Goal: Complete application form: Complete application form

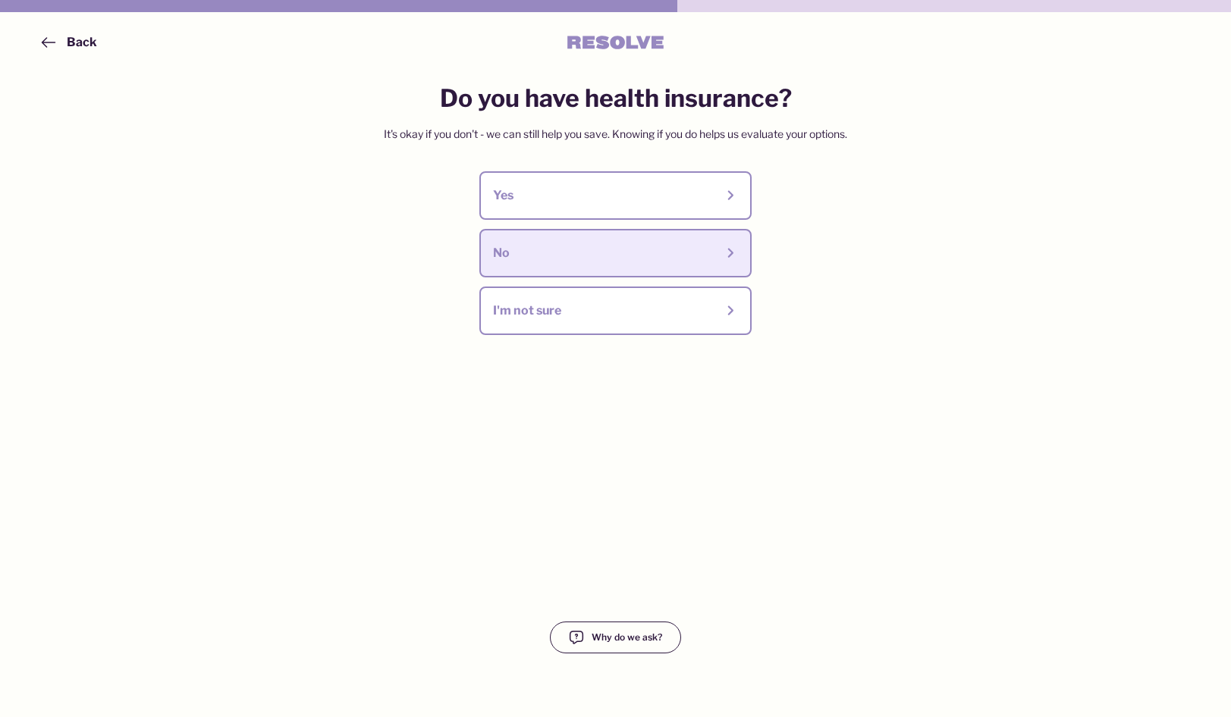
click at [626, 252] on div "No" at bounding box center [604, 253] width 222 height 17
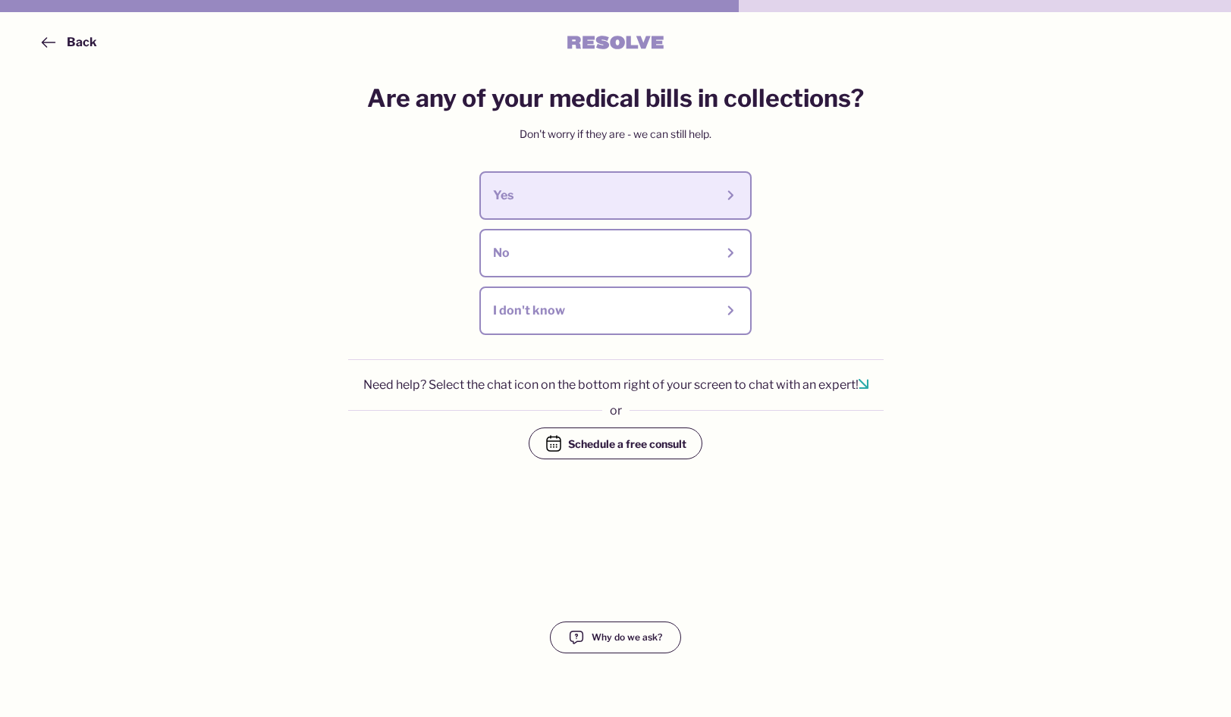
click at [632, 196] on div "Yes" at bounding box center [604, 195] width 222 height 17
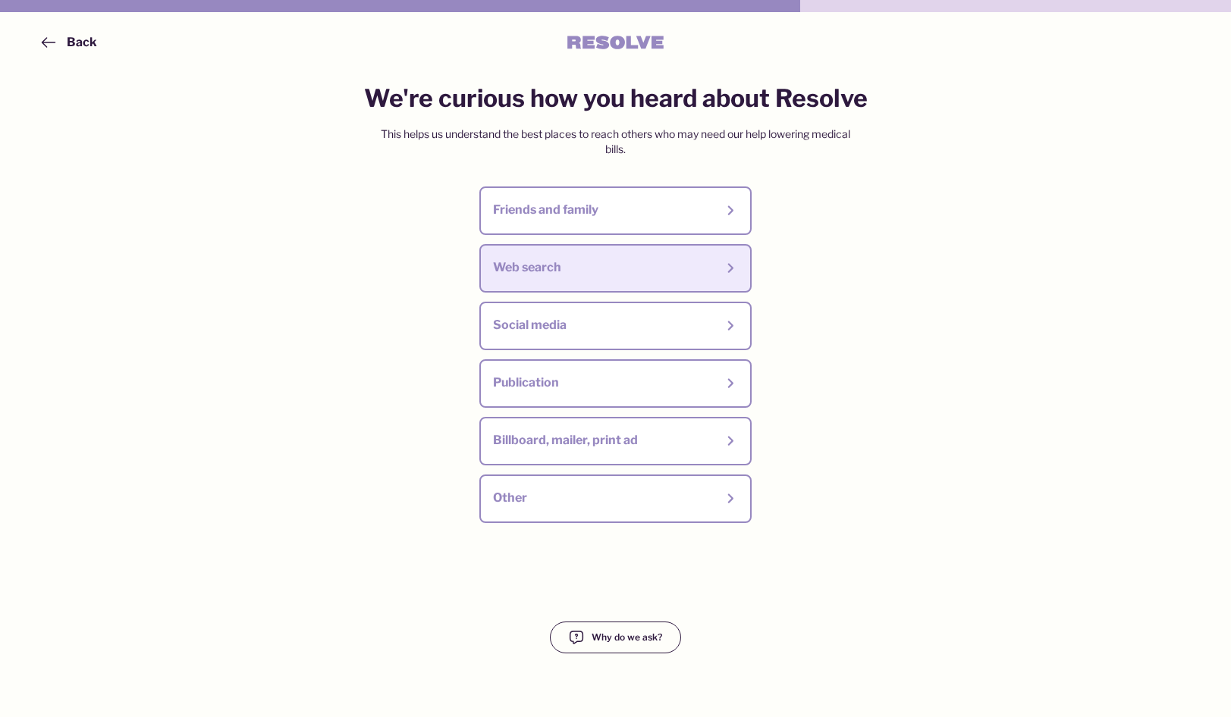
click at [594, 271] on div "Web search" at bounding box center [604, 267] width 222 height 17
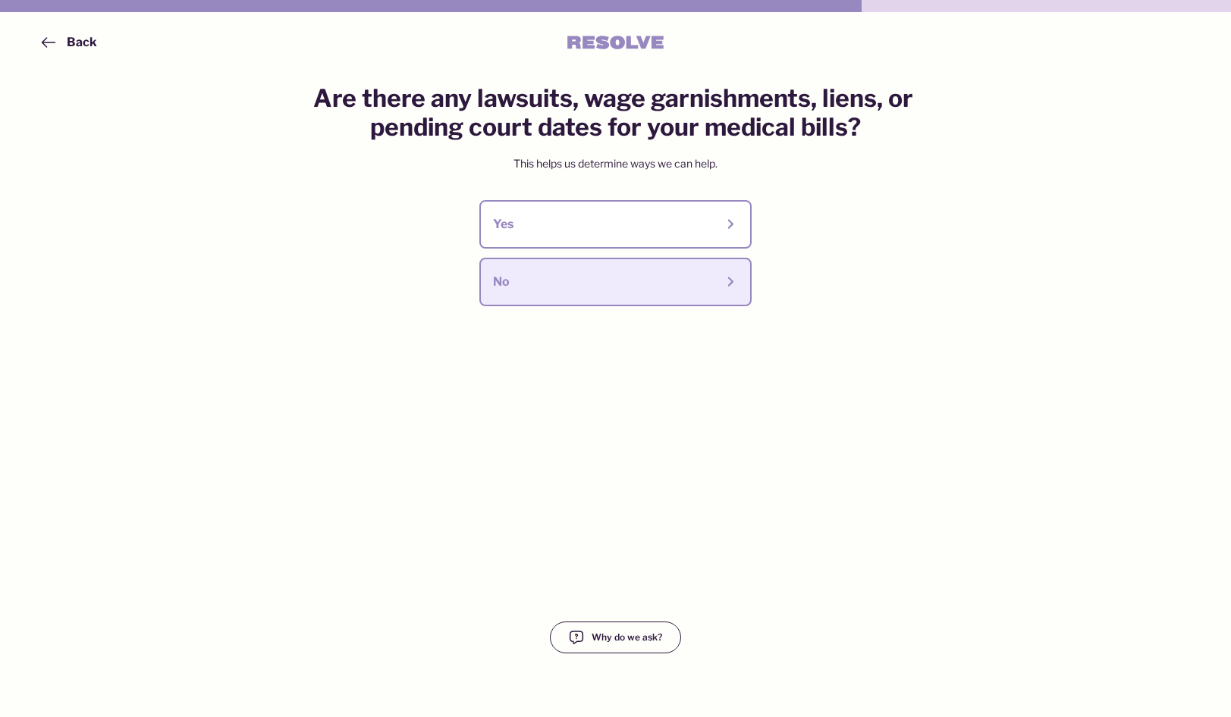
click at [603, 287] on div "No" at bounding box center [604, 282] width 222 height 17
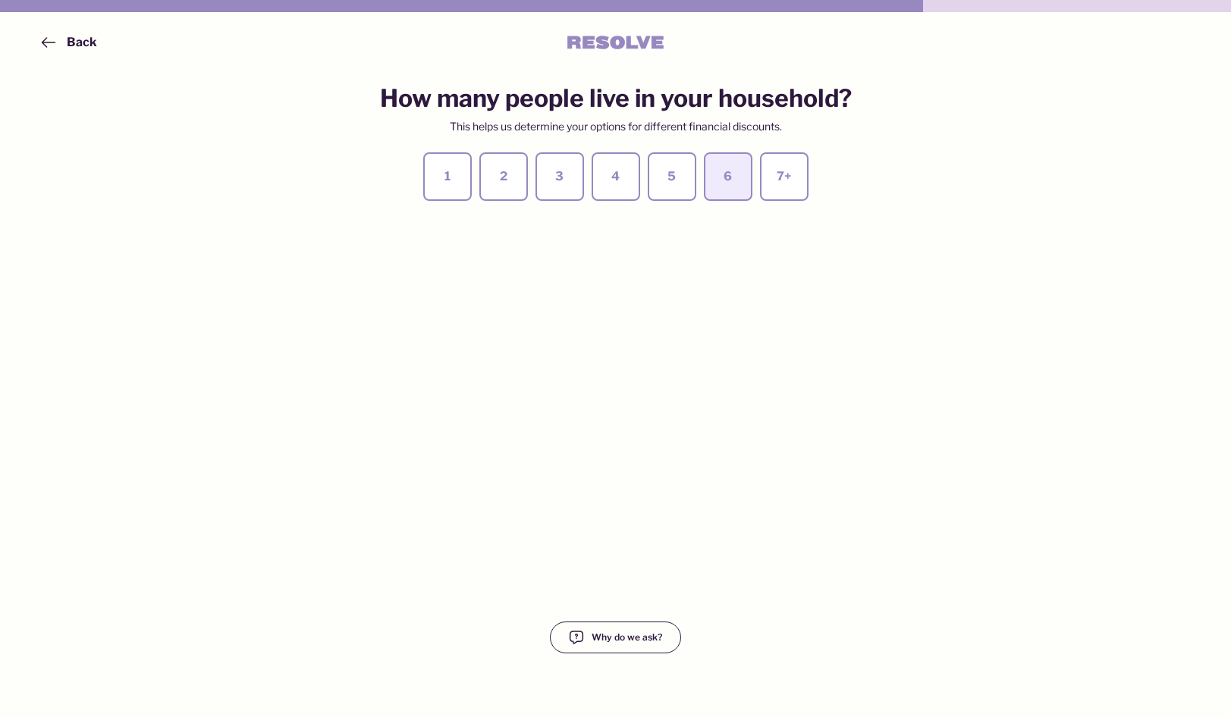
click at [717, 185] on div "6" at bounding box center [727, 176] width 21 height 17
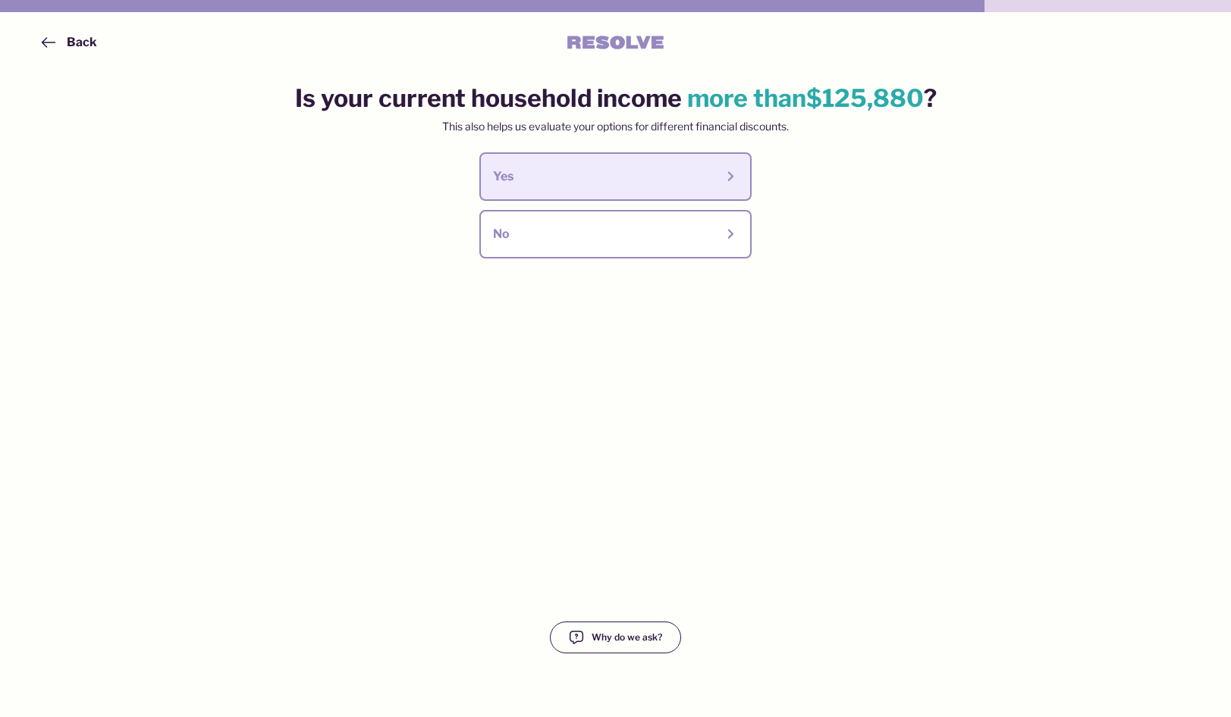
click at [657, 177] on div "Yes" at bounding box center [604, 176] width 222 height 17
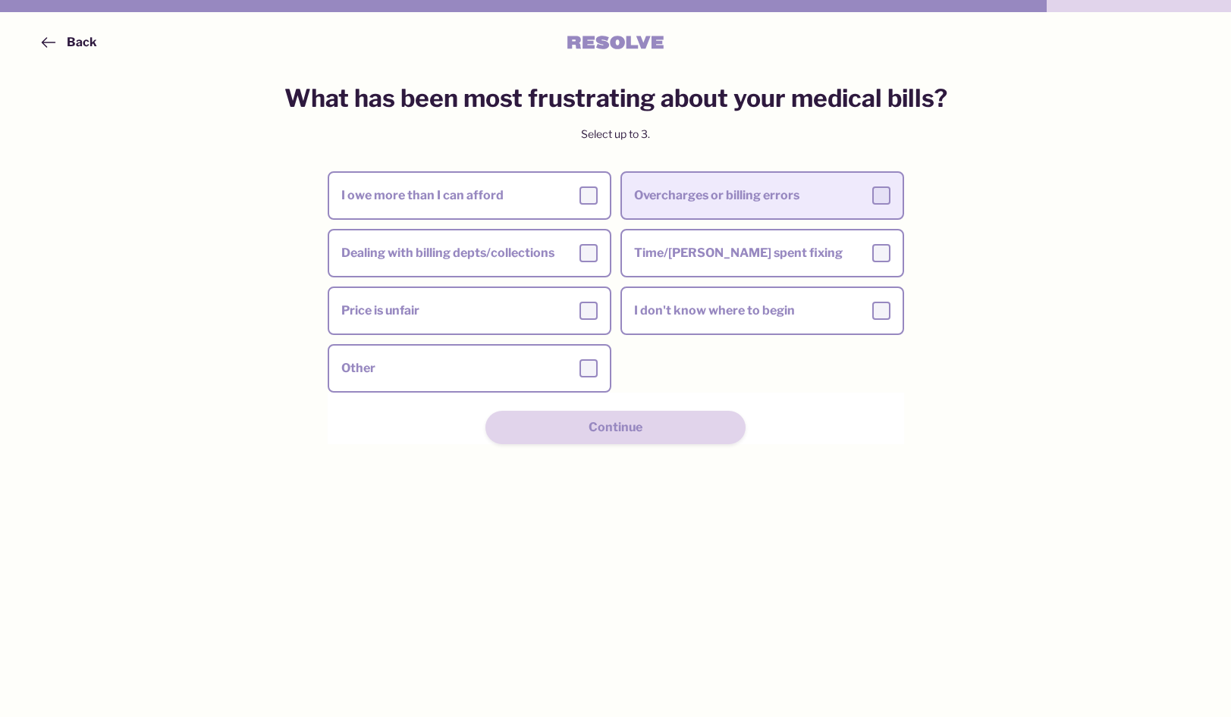
click at [664, 175] on label "Overcharges or billing errors" at bounding box center [762, 195] width 281 height 42
click at [0, 0] on input "Overcharges or billing errors" at bounding box center [0, 0] width 0 height 0
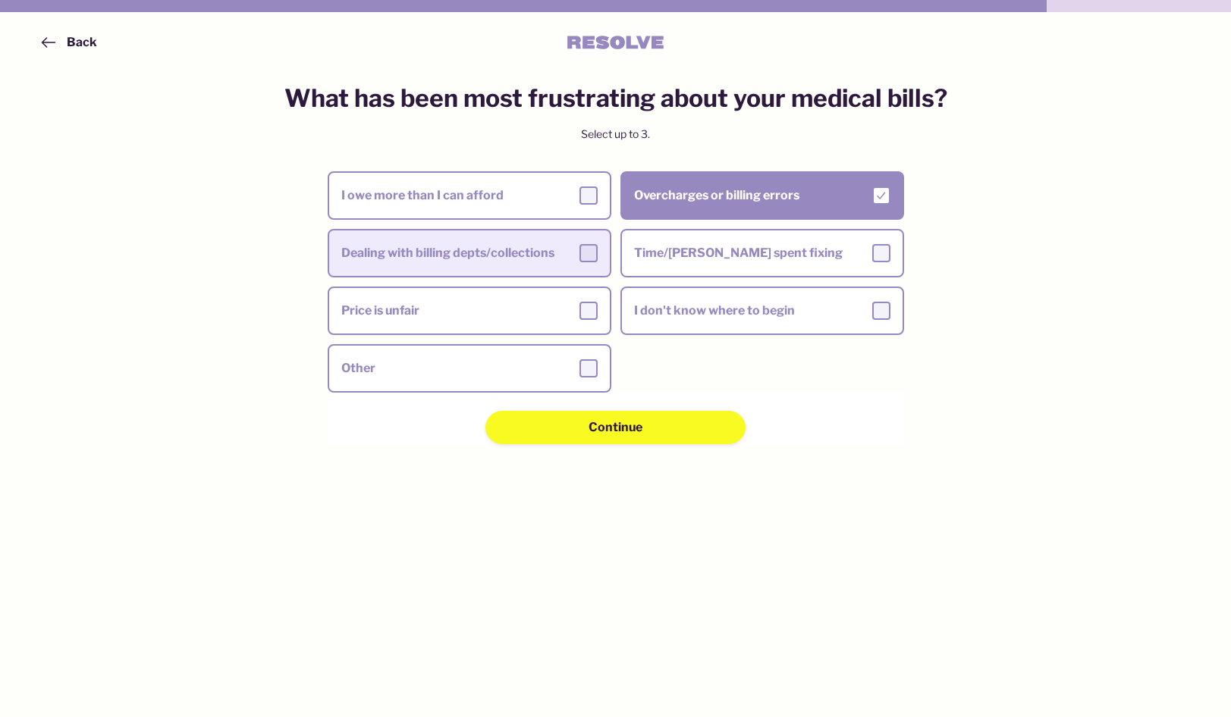
drag, startPoint x: 604, startPoint y: 252, endPoint x: 603, endPoint y: 260, distance: 8.5
click at [604, 252] on label "Dealing with billing depts/collections" at bounding box center [469, 253] width 281 height 42
click at [0, 0] on input "Dealing with billing depts/collections" at bounding box center [0, 0] width 0 height 0
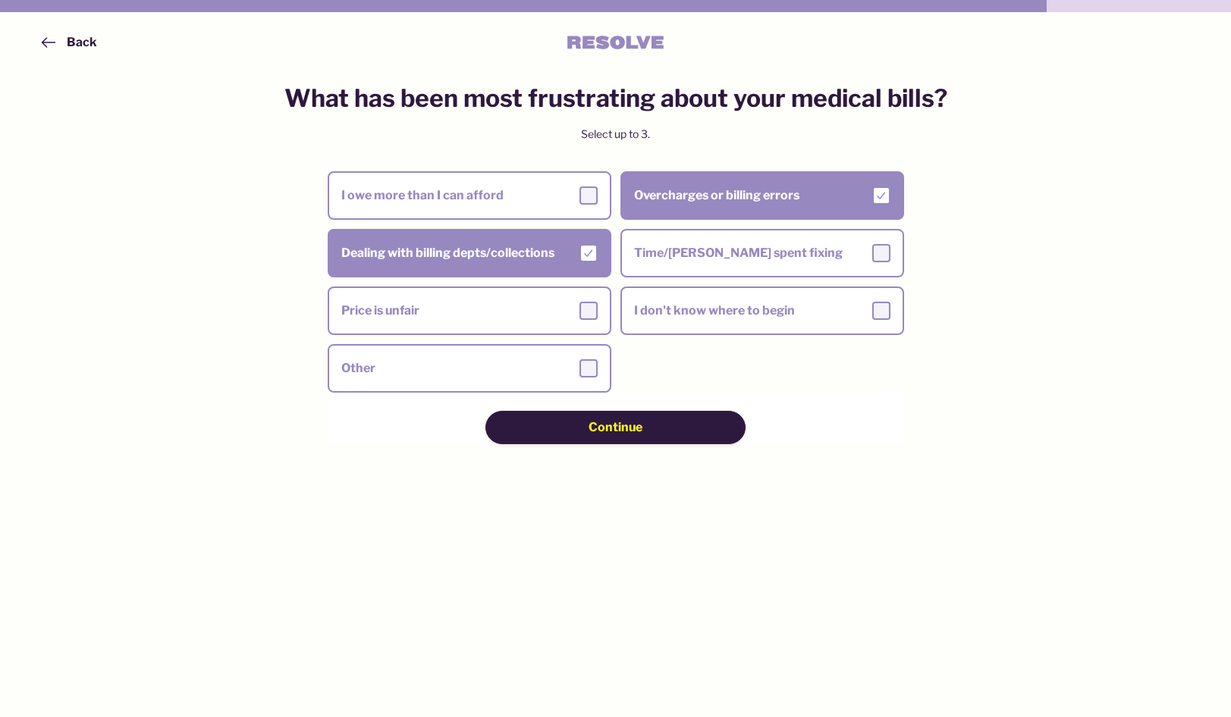
click at [612, 413] on div "Continue" at bounding box center [616, 419] width 576 height 52
click at [611, 436] on span "Continue" at bounding box center [615, 427] width 54 height 17
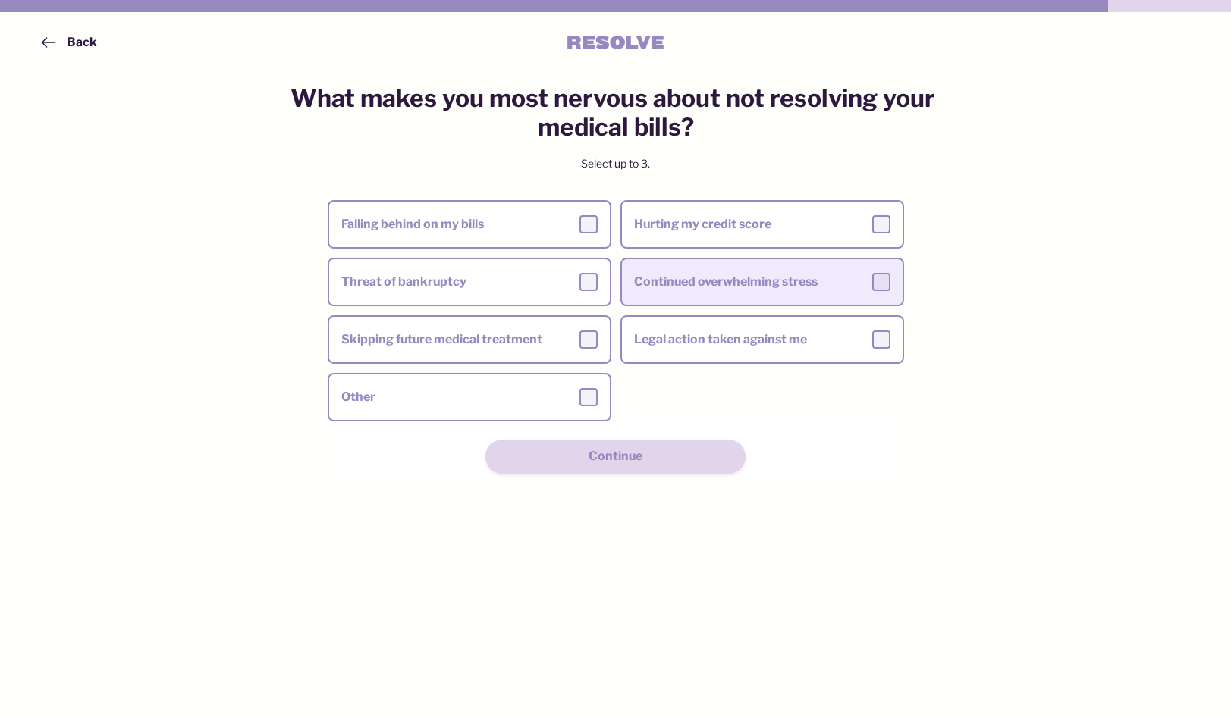
click at [709, 273] on div "Continued overwhelming stress" at bounding box center [762, 282] width 256 height 18
click at [0, 0] on input "Continued overwhelming stress" at bounding box center [0, 0] width 0 height 0
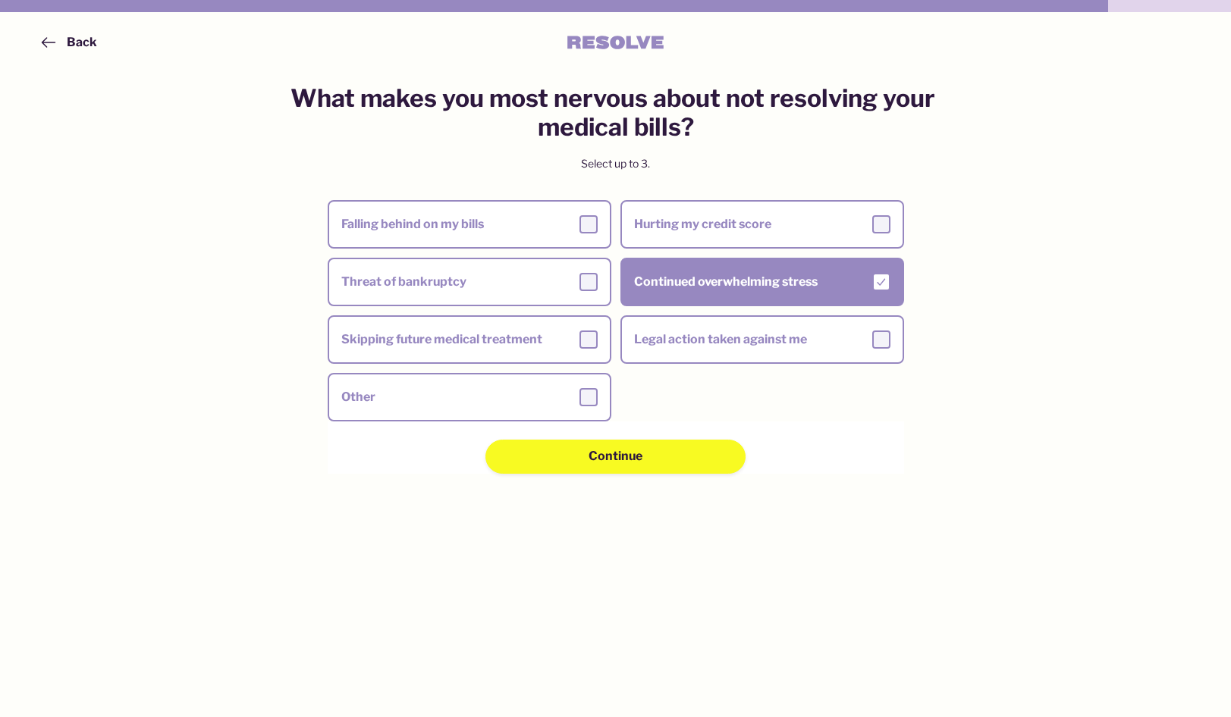
click at [679, 368] on div "Falling behind on my bills Hurting my credit score Threat of bankruptcy Continu…" at bounding box center [616, 310] width 576 height 221
click at [685, 343] on div "Legal action taken against me" at bounding box center [762, 340] width 256 height 18
click at [0, 0] on input "Legal action taken against me" at bounding box center [0, 0] width 0 height 0
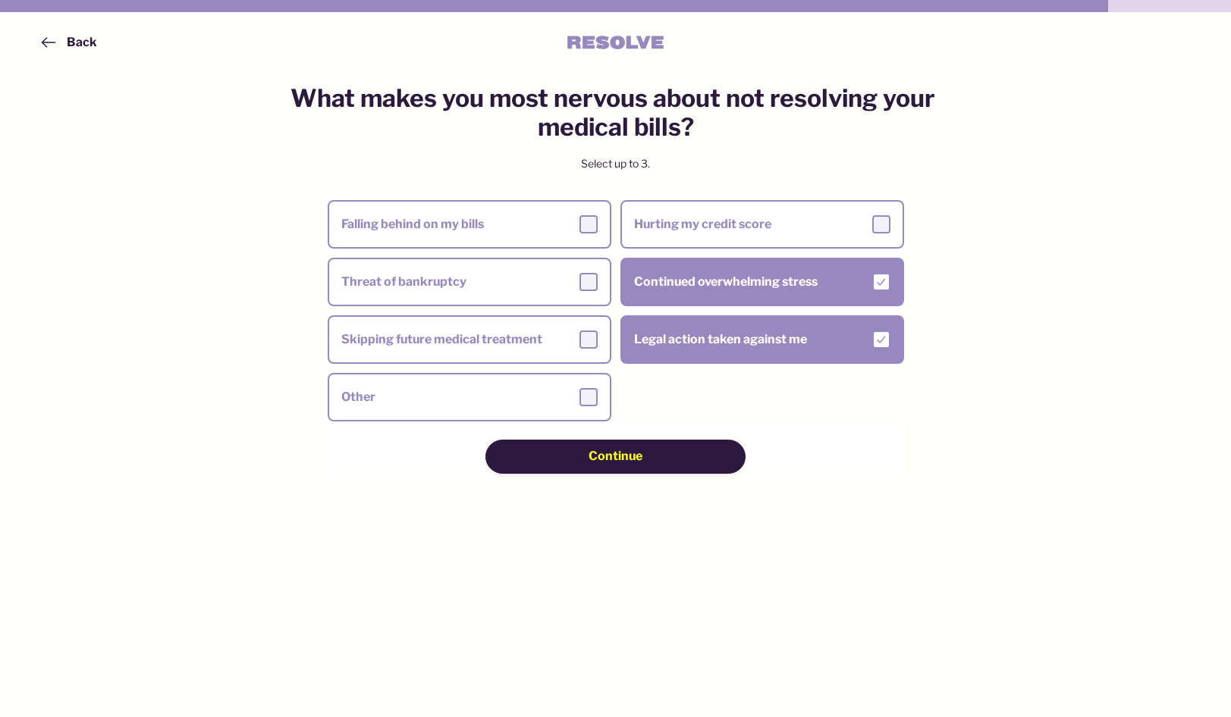
click at [647, 450] on div "Continue" at bounding box center [615, 456] width 152 height 17
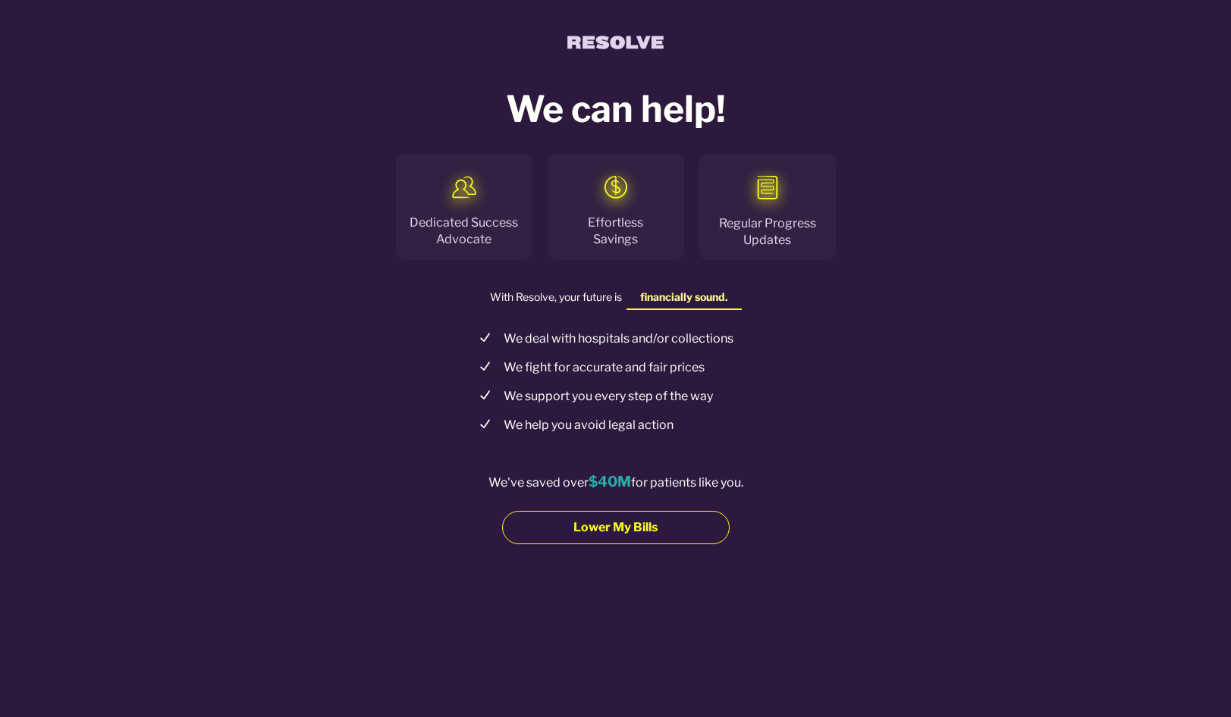
click at [639, 527] on span "Lower My Bills" at bounding box center [615, 527] width 84 height 17
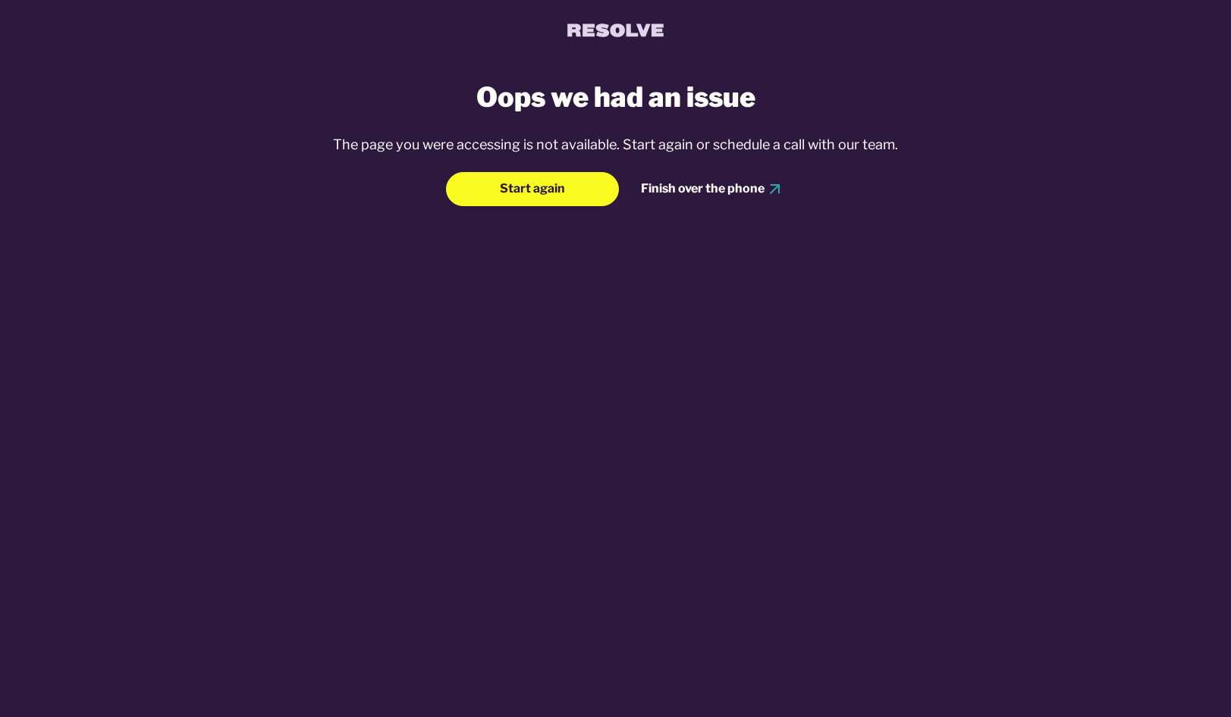
click at [978, 311] on div "Oops we had an issue The page you were accessing is not available. Start again …" at bounding box center [615, 366] width 1207 height 611
click at [488, 192] on button "Start again" at bounding box center [532, 188] width 173 height 33
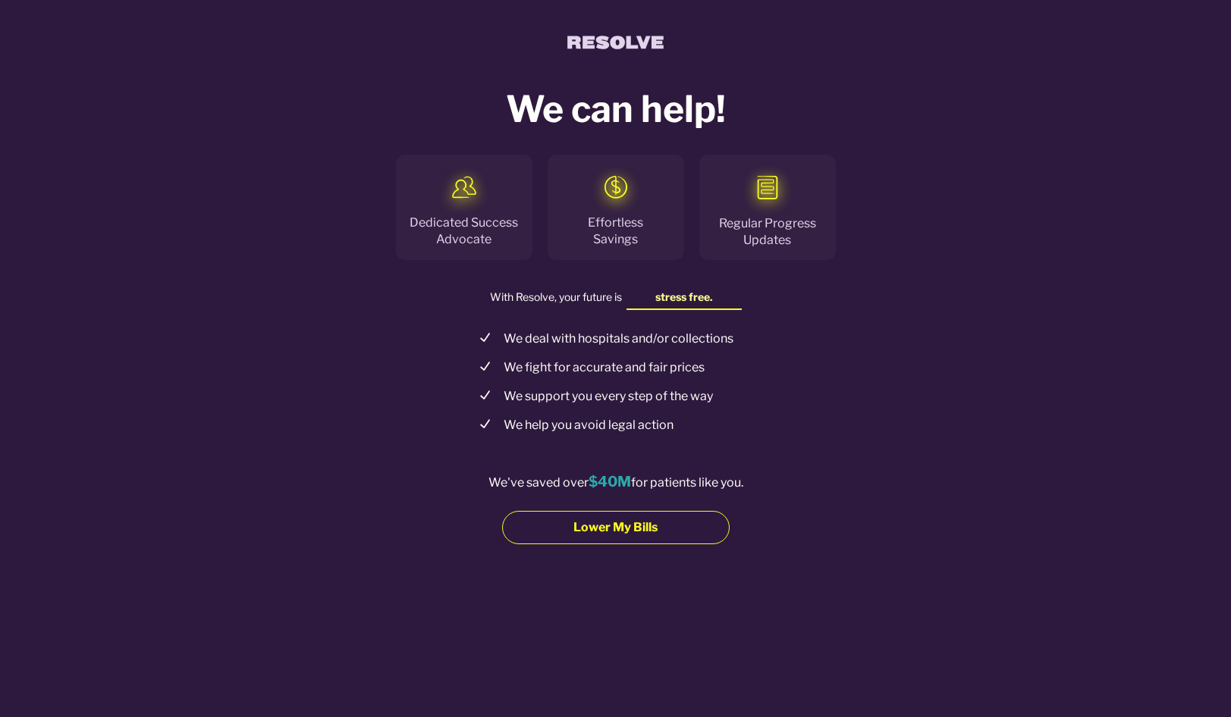
click at [538, 523] on button "Lower My Bills" at bounding box center [615, 527] width 227 height 33
